Goal: Task Accomplishment & Management: Manage account settings

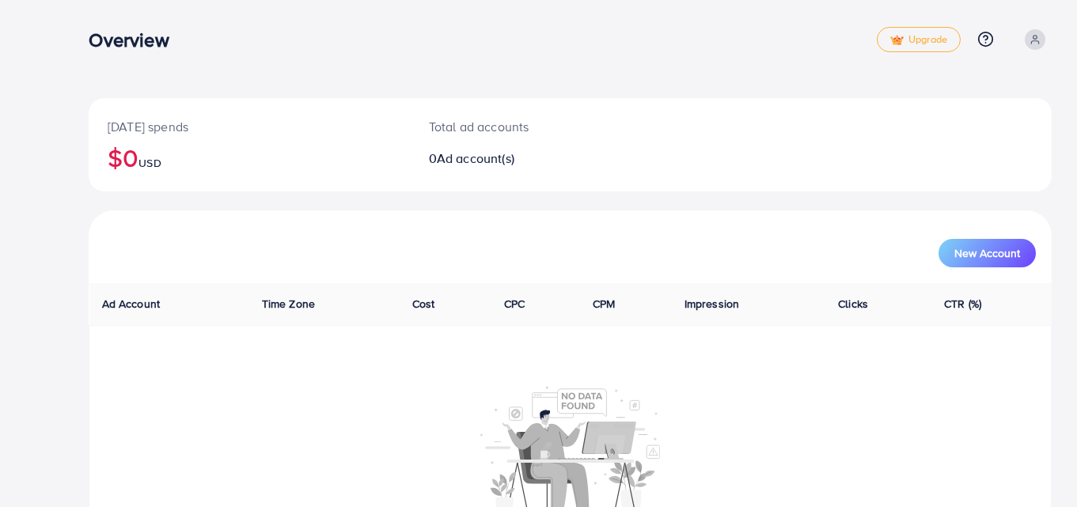
click at [1042, 44] on span at bounding box center [1034, 39] width 21 height 21
click at [998, 128] on link "Log out" at bounding box center [975, 130] width 150 height 36
click at [1045, 34] on link at bounding box center [1034, 39] width 33 height 21
click at [967, 106] on link "Profile" at bounding box center [975, 95] width 150 height 36
click at [1029, 31] on span at bounding box center [1034, 39] width 21 height 21
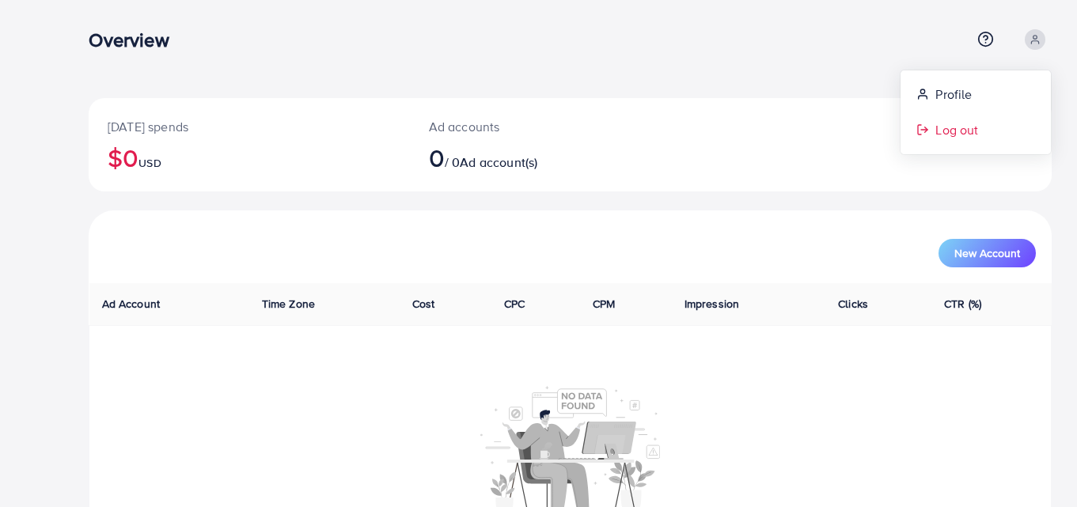
click at [959, 133] on span "Log out" at bounding box center [956, 129] width 43 height 19
